Goal: Task Accomplishment & Management: Complete application form

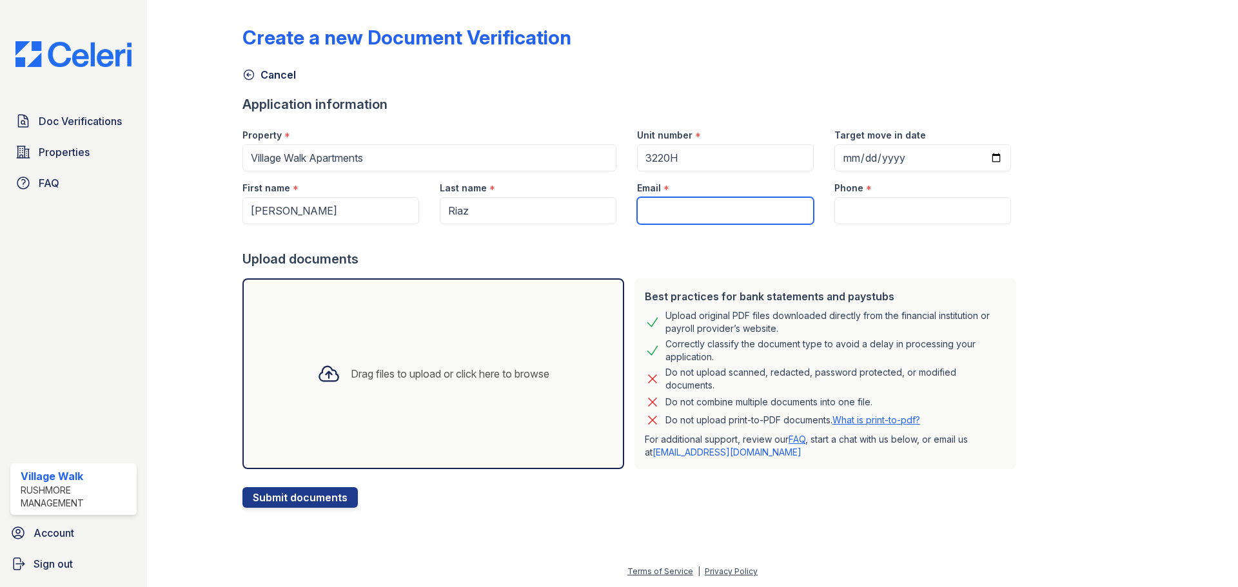
click at [732, 210] on input "Email" at bounding box center [725, 210] width 177 height 27
paste input "[EMAIL_ADDRESS][DOMAIN_NAME]"
type input "[EMAIL_ADDRESS][DOMAIN_NAME]"
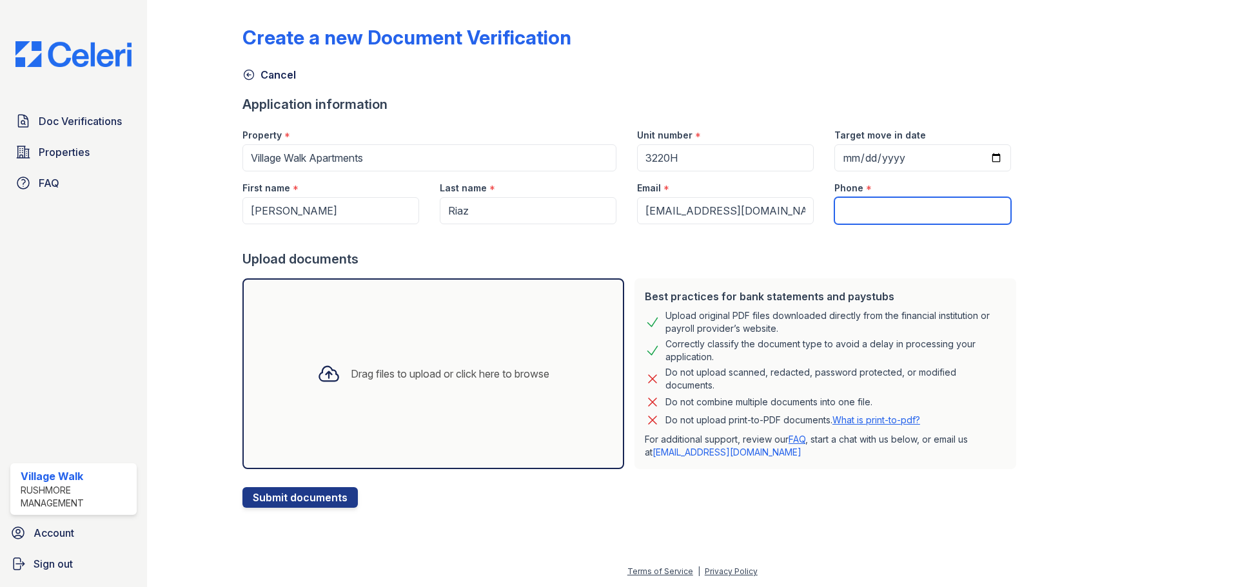
click at [876, 218] on input "Phone" at bounding box center [922, 210] width 177 height 27
paste input "[PHONE_NUMBER]"
type input "[PHONE_NUMBER]"
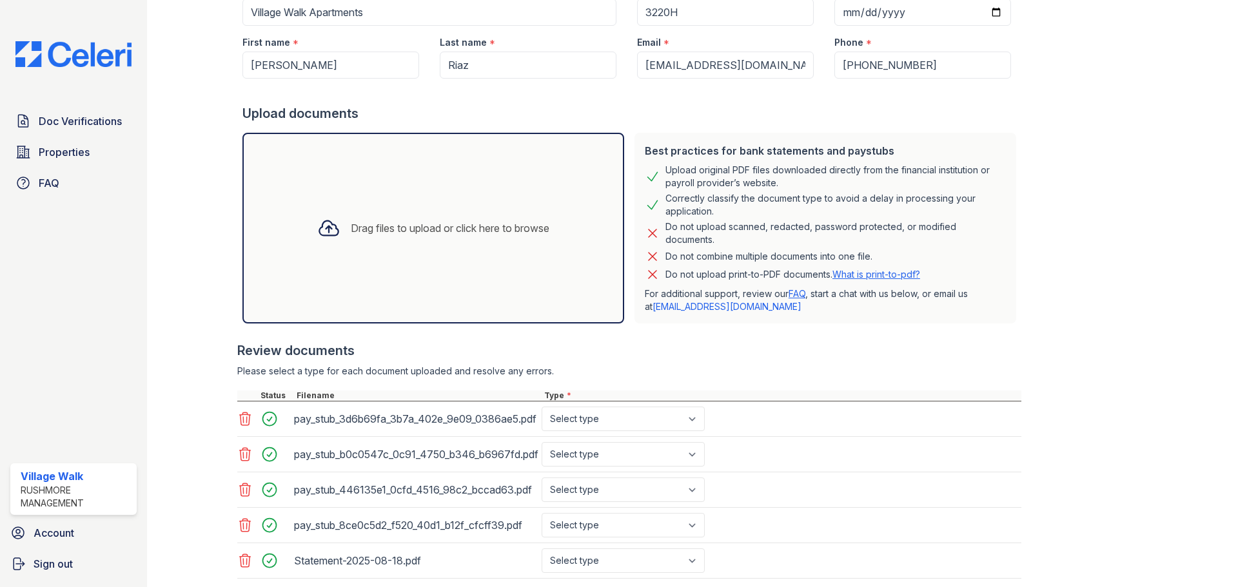
scroll to position [228, 0]
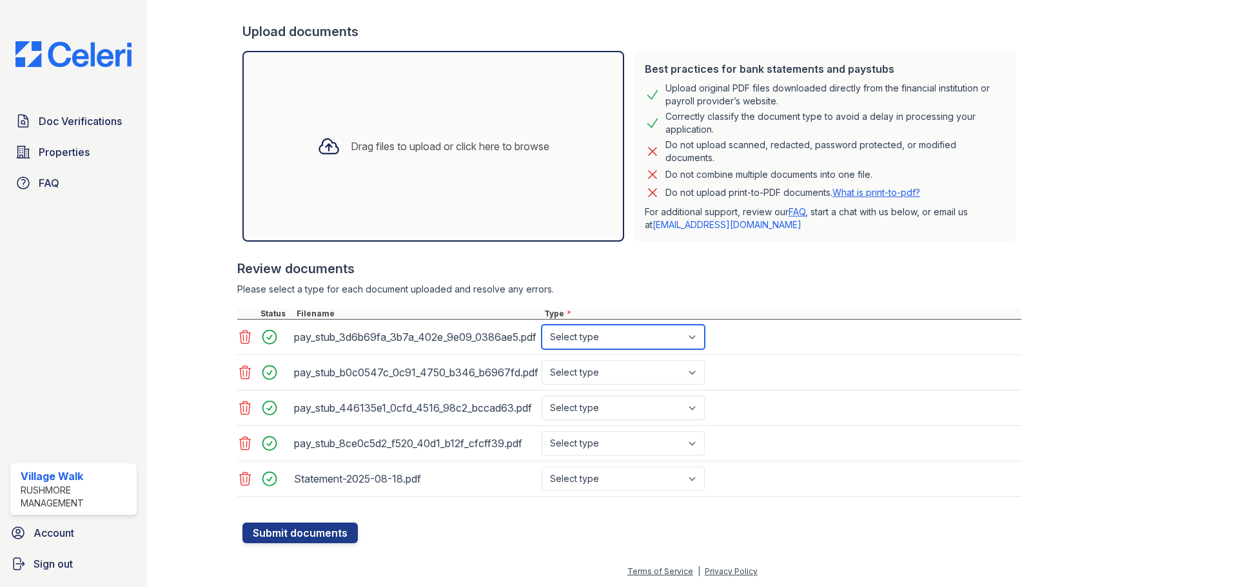
click at [639, 335] on select "Select type Paystub Bank Statement Offer Letter Tax Documents Benefit Award Let…" at bounding box center [622, 337] width 163 height 24
select select "paystub"
click at [541, 325] on select "Select type Paystub Bank Statement Offer Letter Tax Documents Benefit Award Let…" at bounding box center [622, 337] width 163 height 24
click at [621, 363] on select "Select type Paystub Bank Statement Offer Letter Tax Documents Benefit Award Let…" at bounding box center [622, 372] width 163 height 24
select select "paystub"
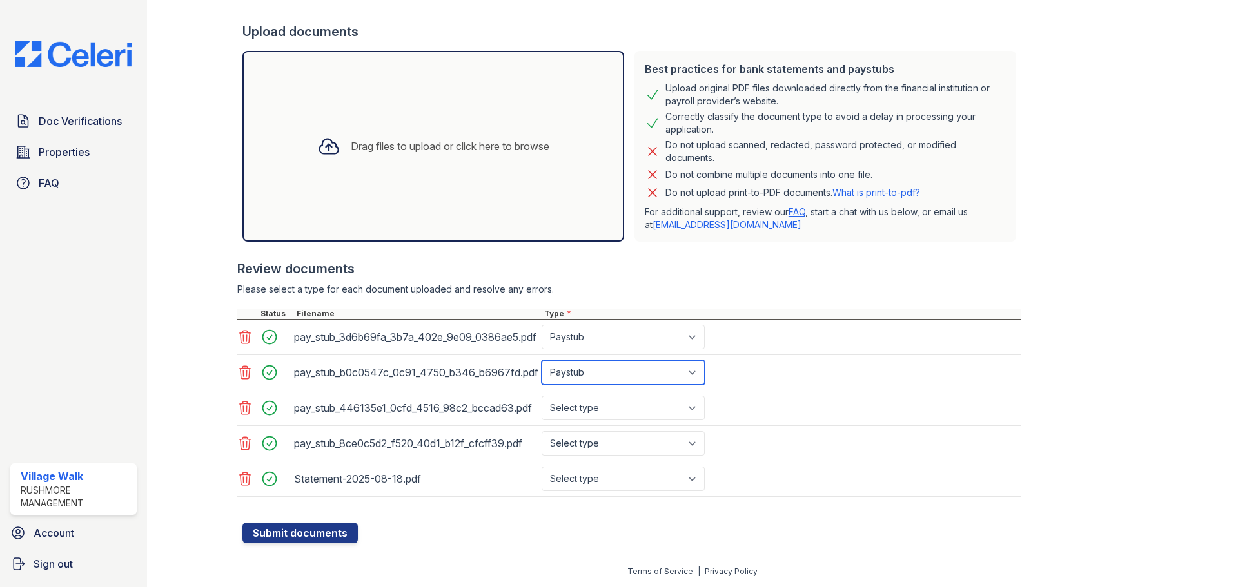
click at [541, 360] on select "Select type Paystub Bank Statement Offer Letter Tax Documents Benefit Award Let…" at bounding box center [622, 372] width 163 height 24
click at [611, 408] on select "Select type Paystub Bank Statement Offer Letter Tax Documents Benefit Award Let…" at bounding box center [622, 408] width 163 height 24
select select "paystub"
click at [541, 396] on select "Select type Paystub Bank Statement Offer Letter Tax Documents Benefit Award Let…" at bounding box center [622, 408] width 163 height 24
click at [597, 442] on select "Select type Paystub Bank Statement Offer Letter Tax Documents Benefit Award Let…" at bounding box center [622, 443] width 163 height 24
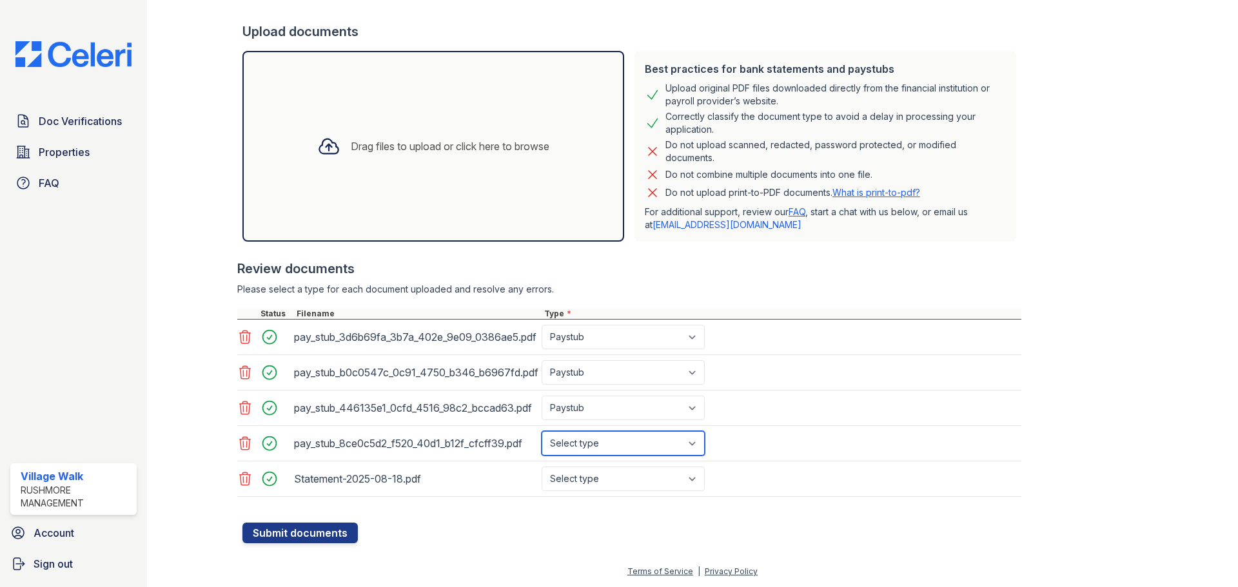
select select "paystub"
click at [541, 431] on select "Select type Paystub Bank Statement Offer Letter Tax Documents Benefit Award Let…" at bounding box center [622, 443] width 163 height 24
click at [592, 487] on select "Select type Paystub Bank Statement Offer Letter Tax Documents Benefit Award Let…" at bounding box center [622, 479] width 163 height 24
select select "bank_statement"
click at [541, 467] on select "Select type Paystub Bank Statement Offer Letter Tax Documents Benefit Award Let…" at bounding box center [622, 479] width 163 height 24
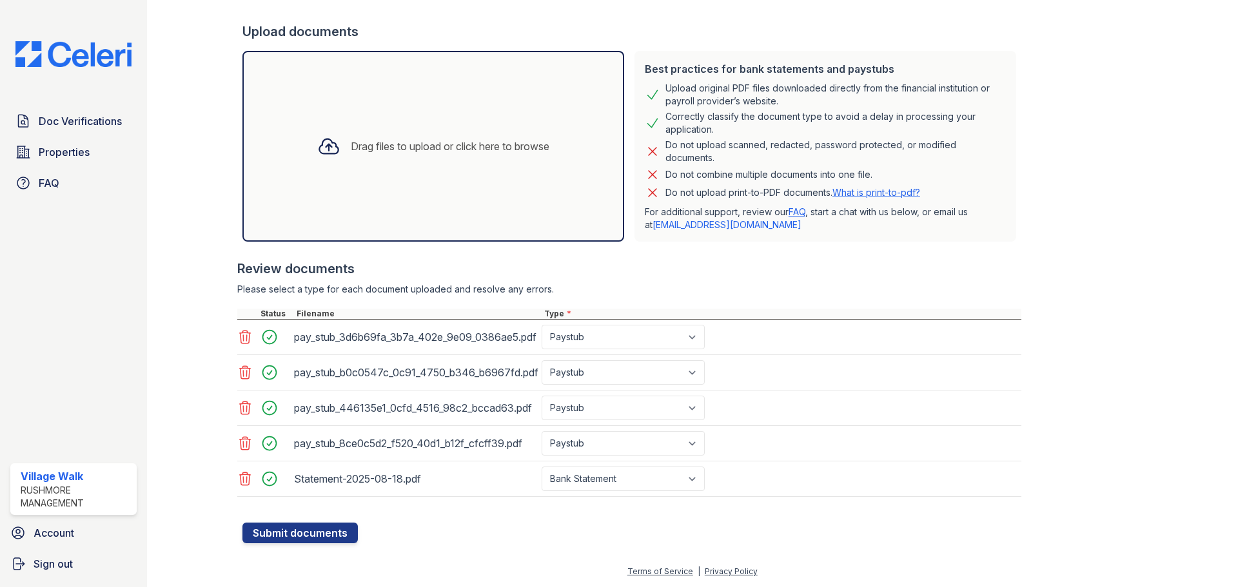
click at [449, 546] on div "Create a new Document Verification Cancel Application information Property * Vi…" at bounding box center [692, 167] width 1049 height 791
click at [273, 531] on button "Submit documents" at bounding box center [299, 533] width 115 height 21
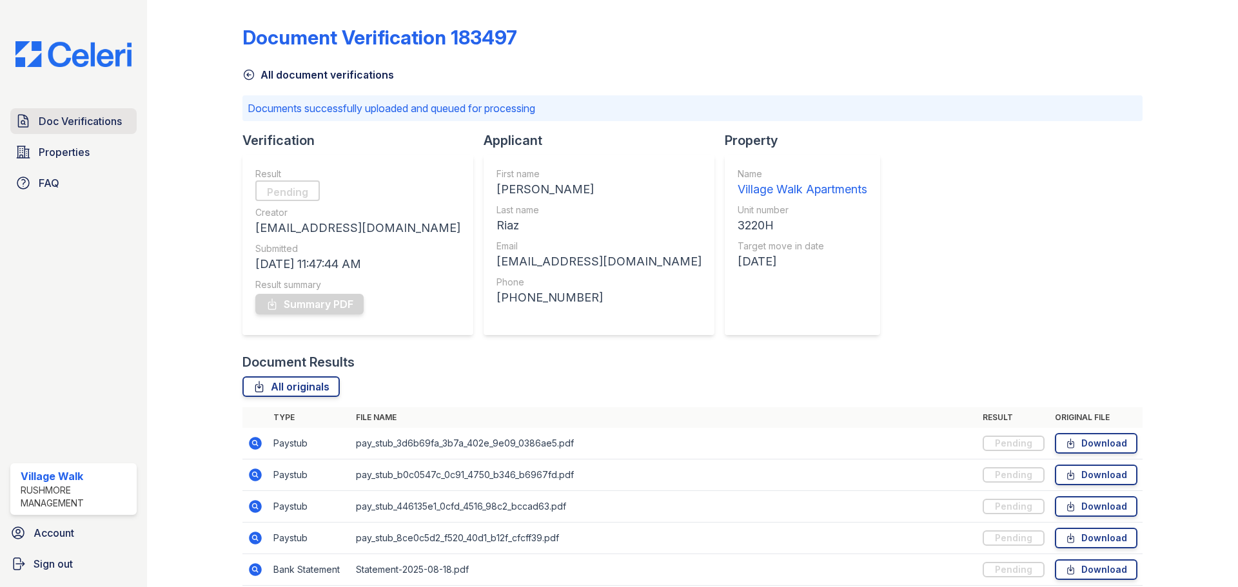
click at [81, 128] on span "Doc Verifications" at bounding box center [80, 120] width 83 height 15
